Goal: Task Accomplishment & Management: Use online tool/utility

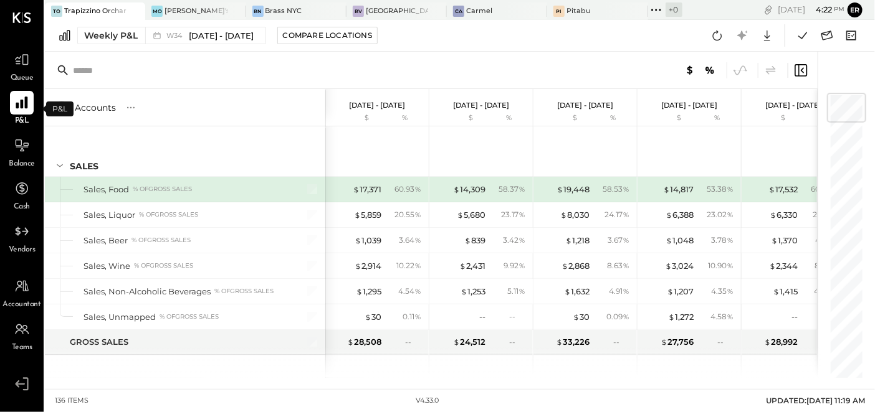
click at [21, 103] on icon at bounding box center [22, 103] width 12 height 12
click at [164, 12] on div "[PERSON_NAME]'s" at bounding box center [195, 11] width 62 height 10
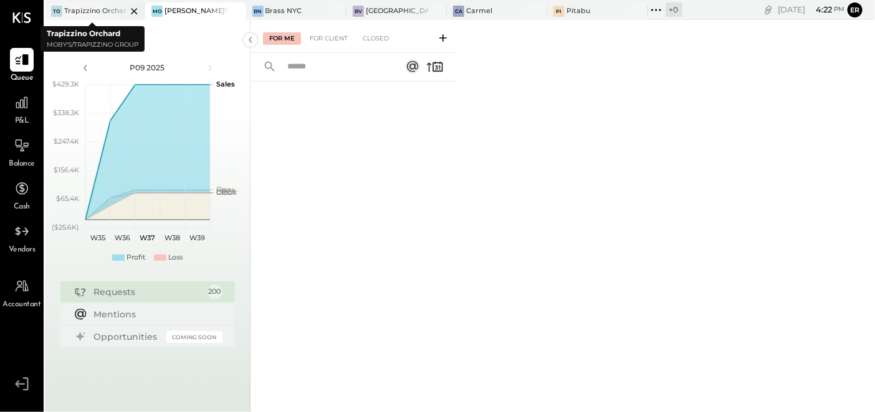
click at [93, 13] on div "Trapizzino Orchard" at bounding box center [95, 11] width 62 height 10
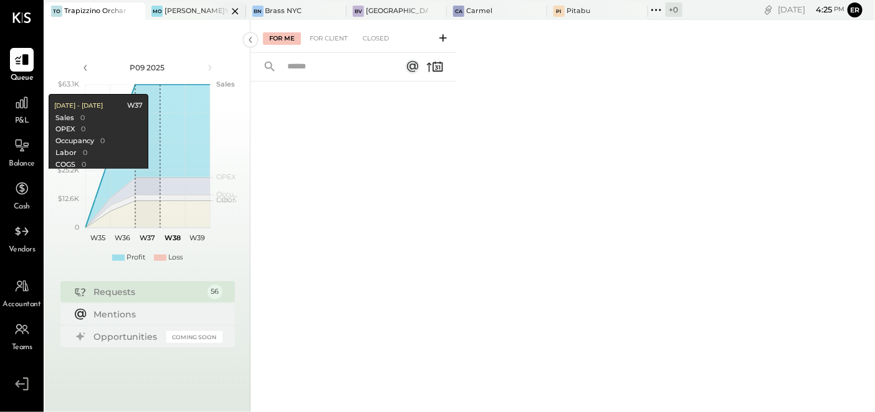
click at [184, 12] on div "[PERSON_NAME]'s" at bounding box center [186, 11] width 82 height 11
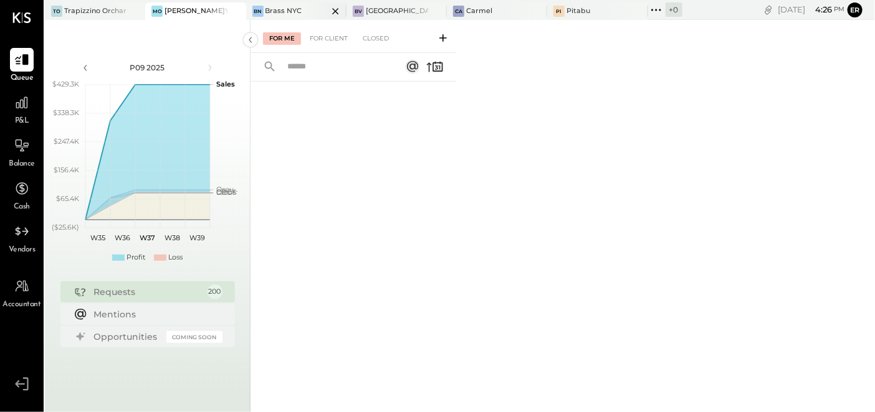
click at [265, 9] on div "Brass NYC" at bounding box center [283, 11] width 37 height 10
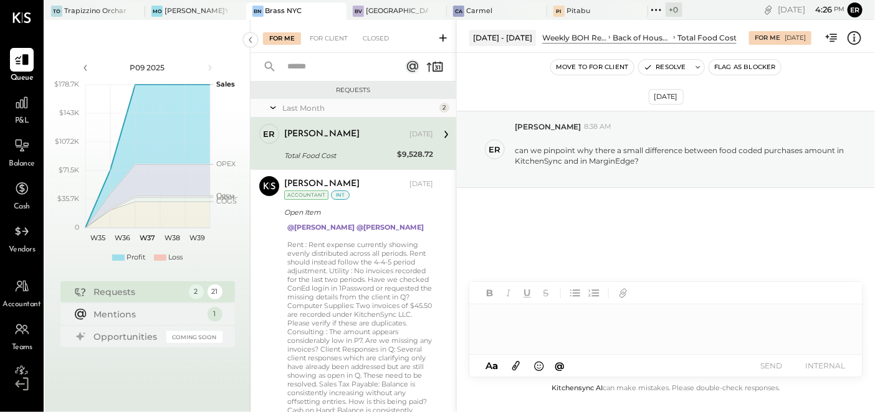
click at [22, 117] on span "P&L" at bounding box center [22, 121] width 14 height 11
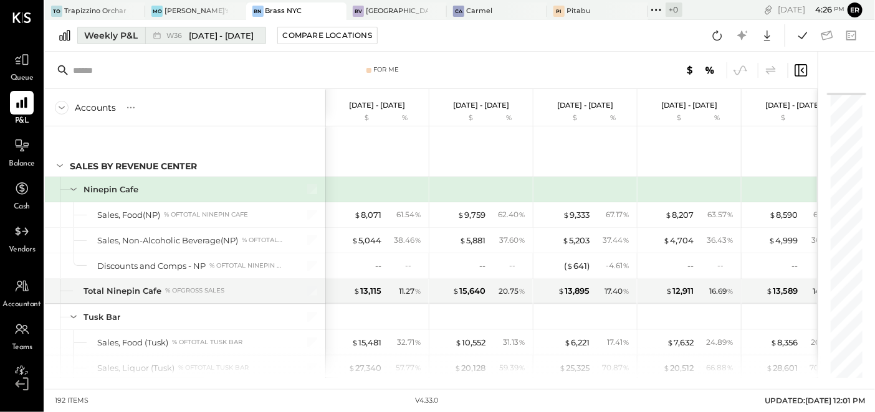
click at [114, 34] on div "Weekly P&L" at bounding box center [111, 35] width 54 height 12
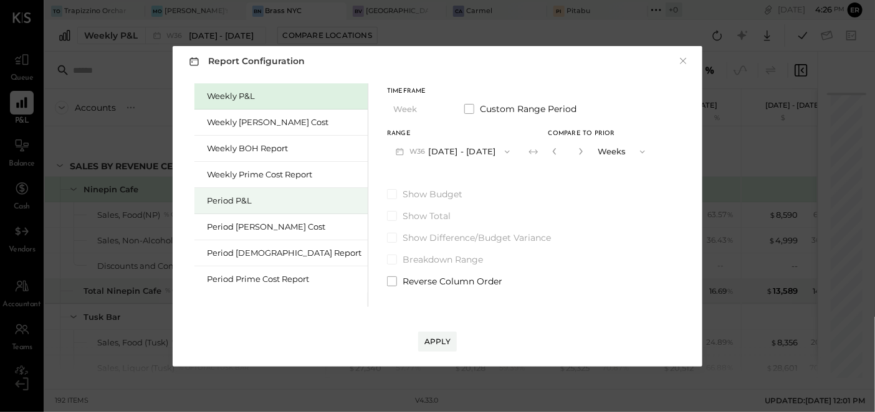
click at [265, 206] on div "Period P&L" at bounding box center [284, 201] width 155 height 12
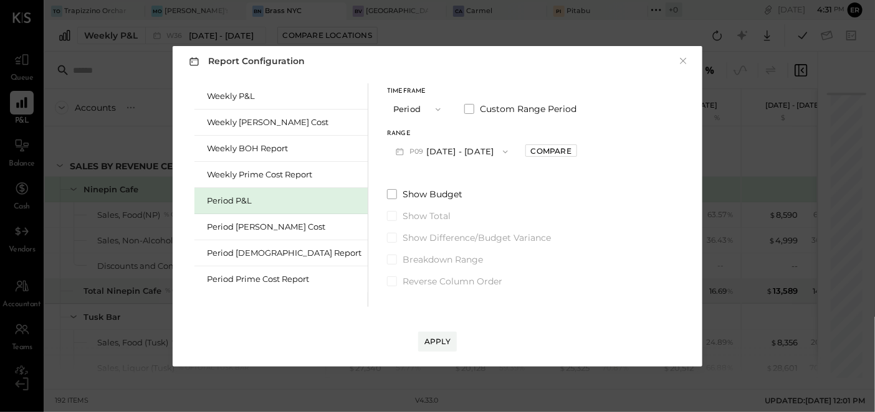
click at [436, 158] on button "P09 [DATE] - [DATE]" at bounding box center [452, 151] width 130 height 23
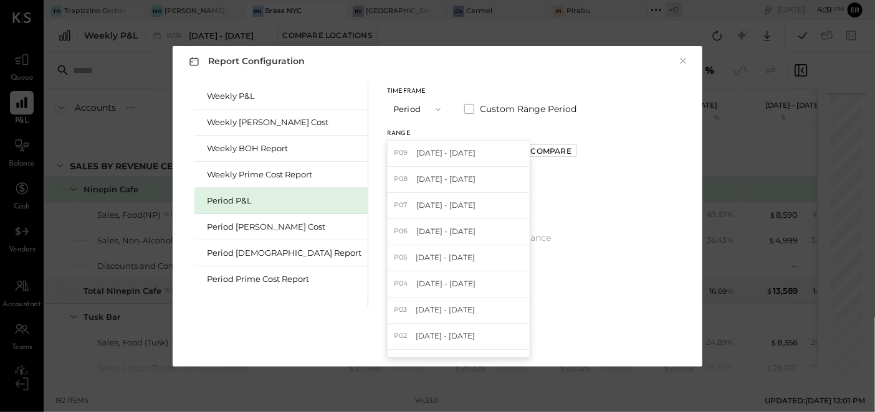
click at [436, 158] on span "[DATE] - [DATE]" at bounding box center [445, 153] width 59 height 11
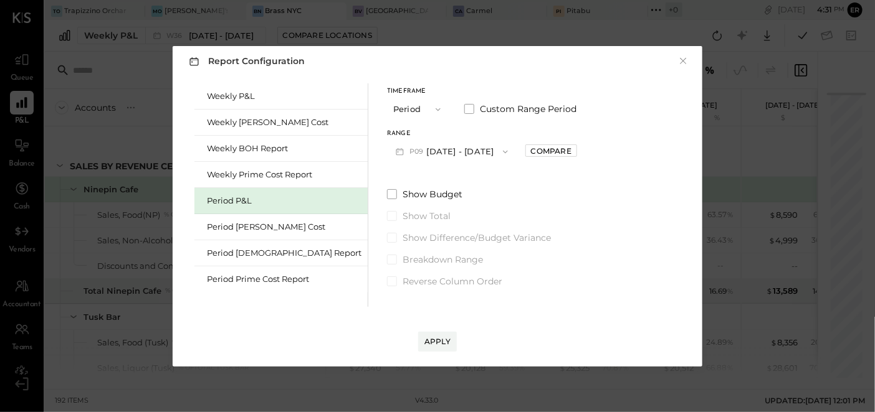
click at [436, 158] on button "P09 [DATE] - [DATE]" at bounding box center [452, 151] width 130 height 23
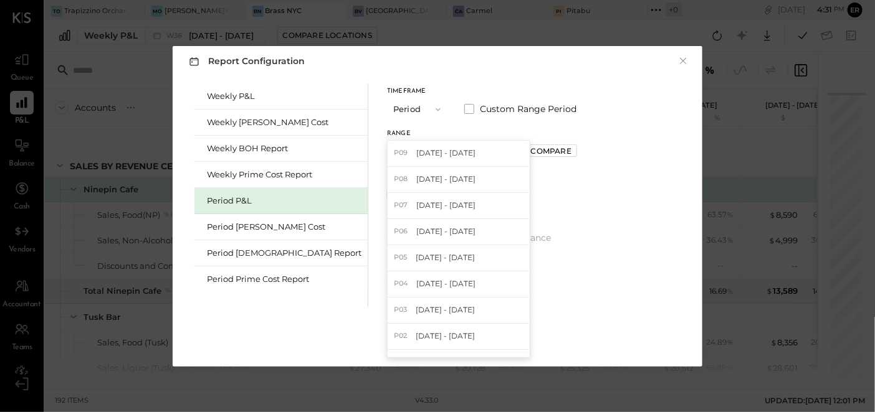
click at [436, 158] on span "[DATE] - [DATE]" at bounding box center [445, 153] width 59 height 11
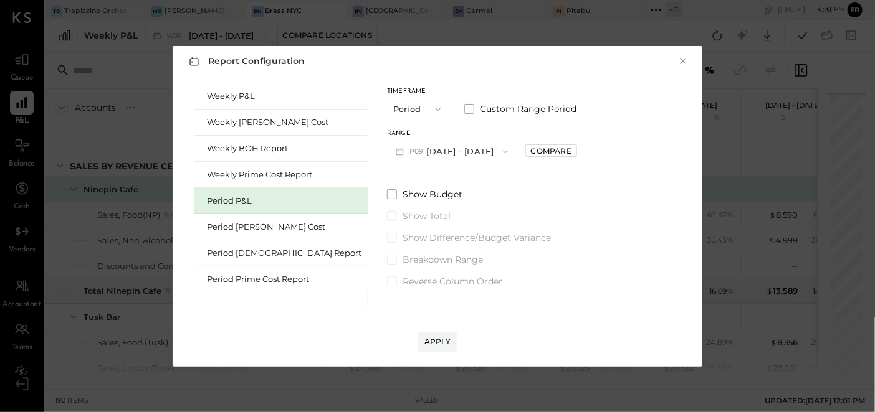
click at [436, 158] on button "P09 [DATE] - [DATE]" at bounding box center [452, 151] width 130 height 23
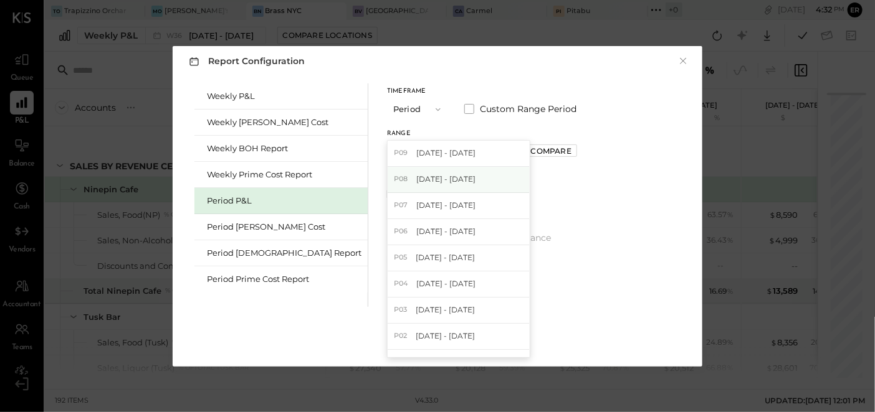
click at [429, 176] on span "[DATE] - [DATE]" at bounding box center [445, 179] width 59 height 11
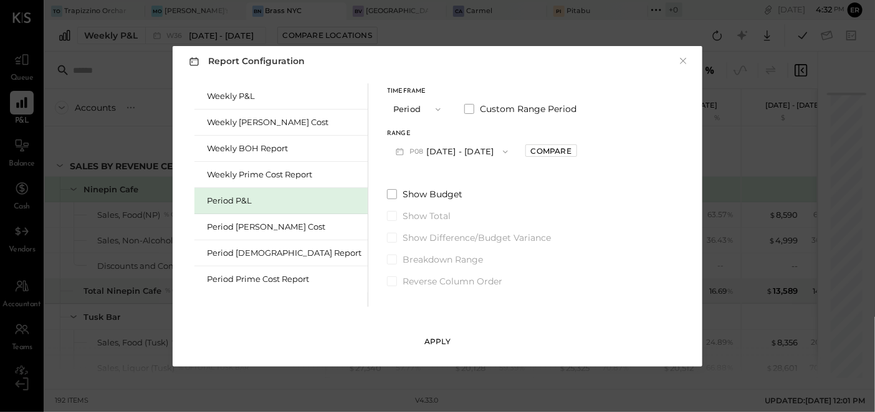
click at [439, 342] on div "Apply" at bounding box center [437, 341] width 26 height 11
